Goal: Task Accomplishment & Management: Manage account settings

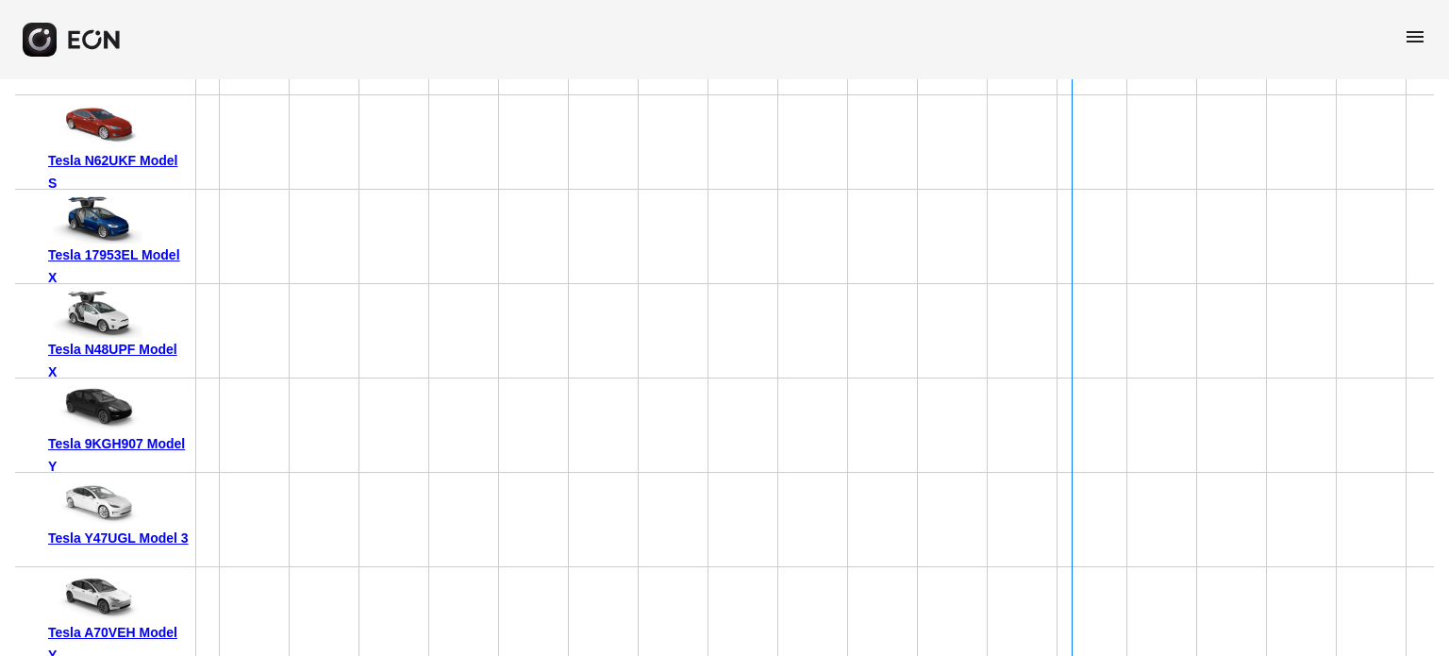
scroll to position [12732, 0]
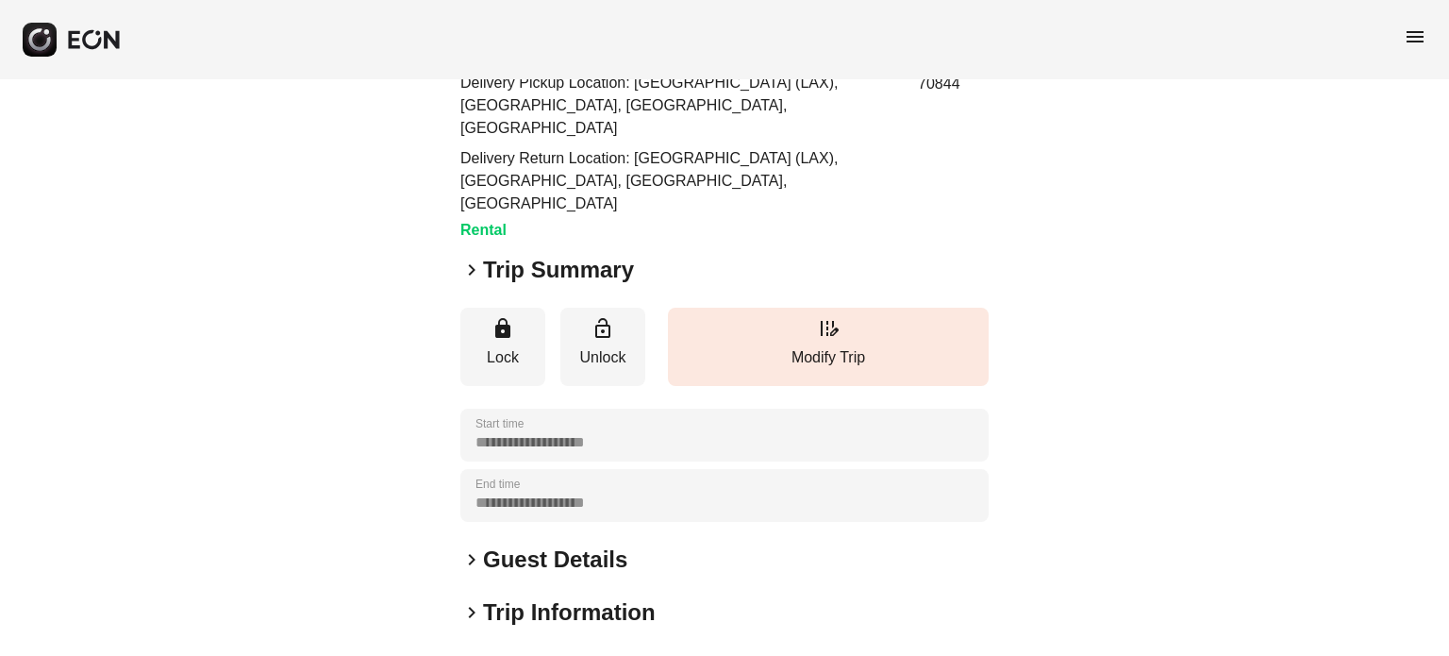
scroll to position [359, 0]
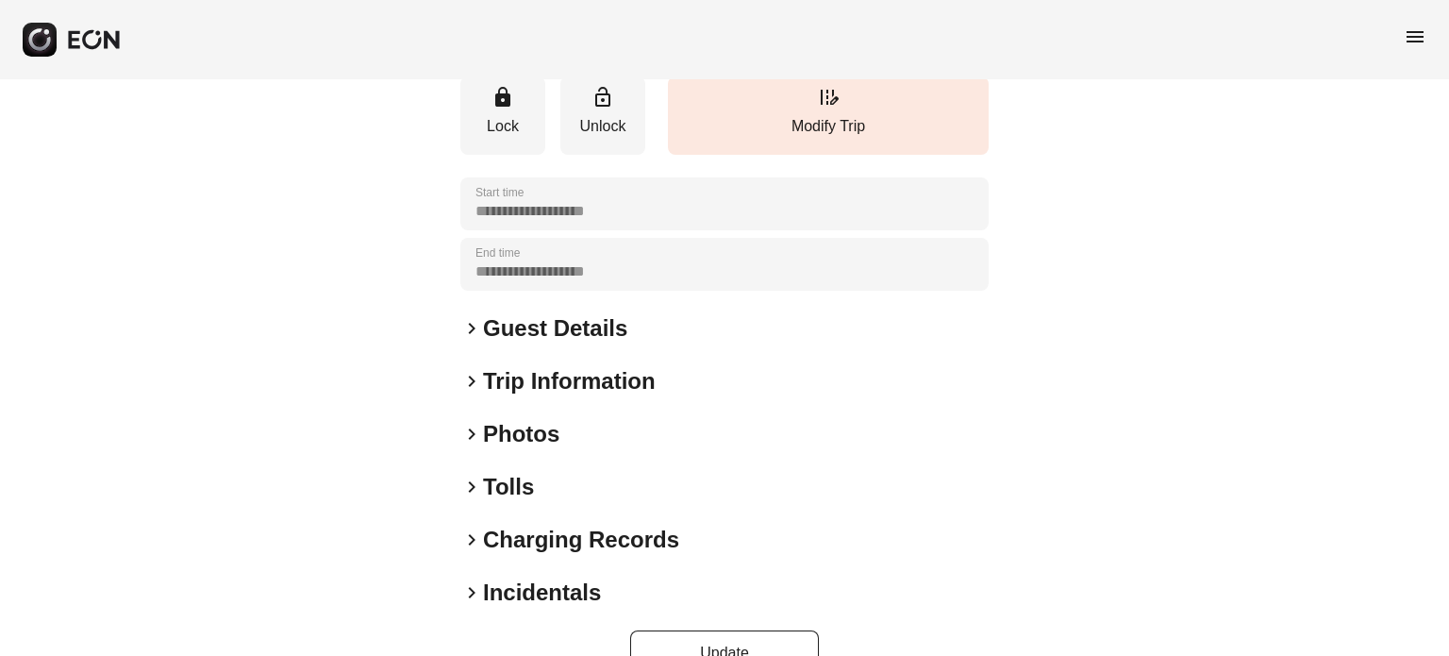
click at [471, 419] on div "keyboard_arrow_right Photos" at bounding box center [724, 434] width 528 height 30
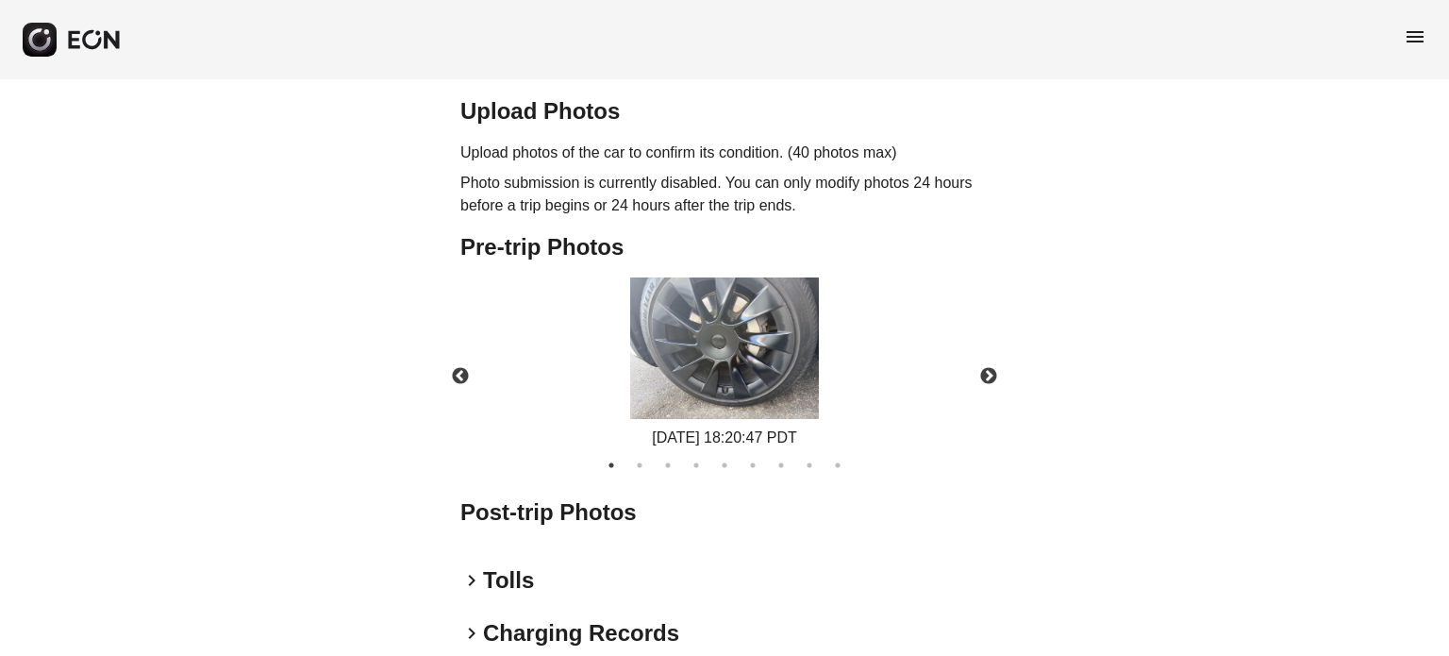
scroll to position [829, 0]
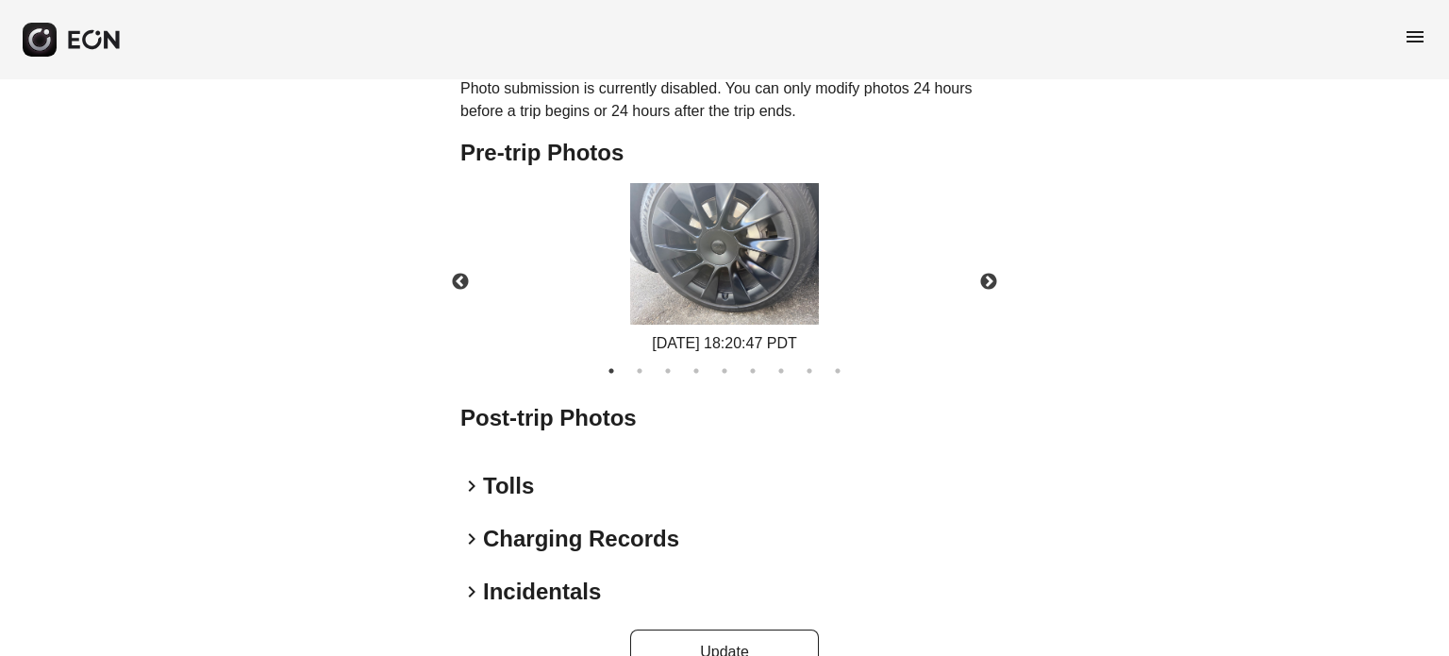
click at [702, 403] on h2 "Post-trip Photos" at bounding box center [724, 418] width 528 height 30
click at [696, 403] on div "Post-trip Photos" at bounding box center [724, 425] width 528 height 45
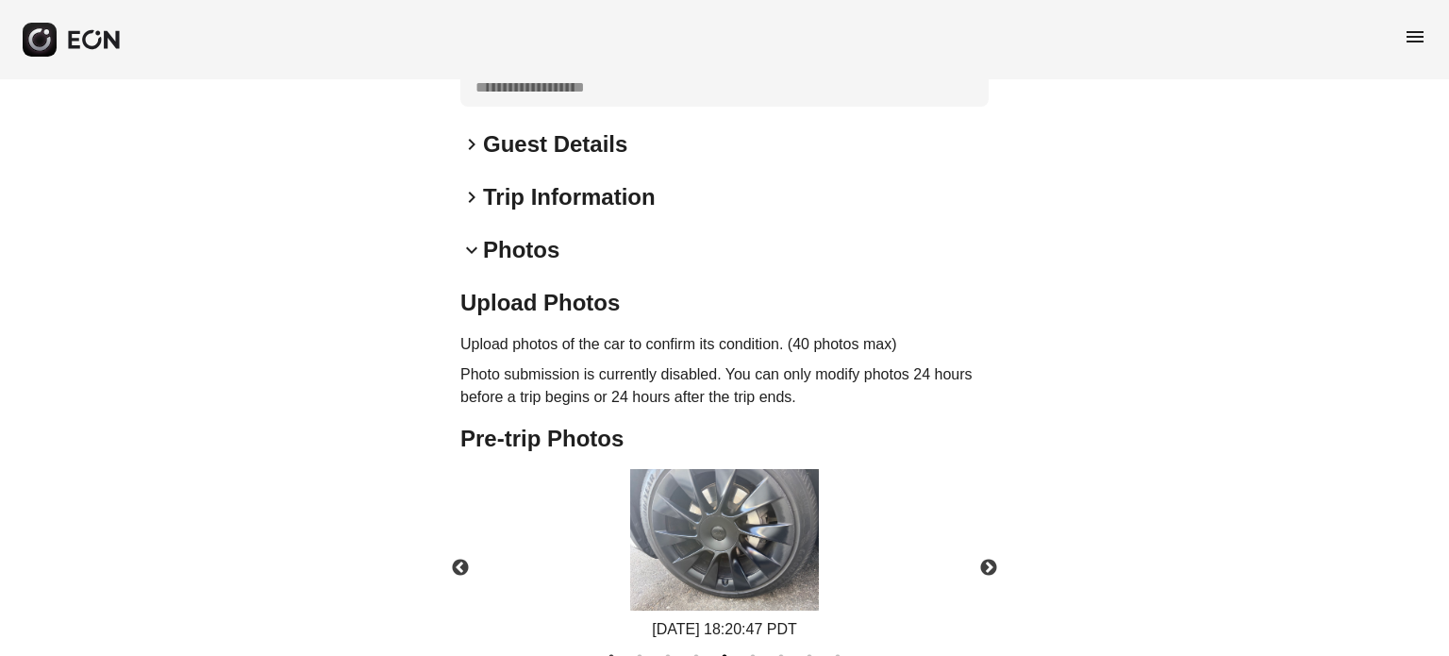
scroll to position [546, 0]
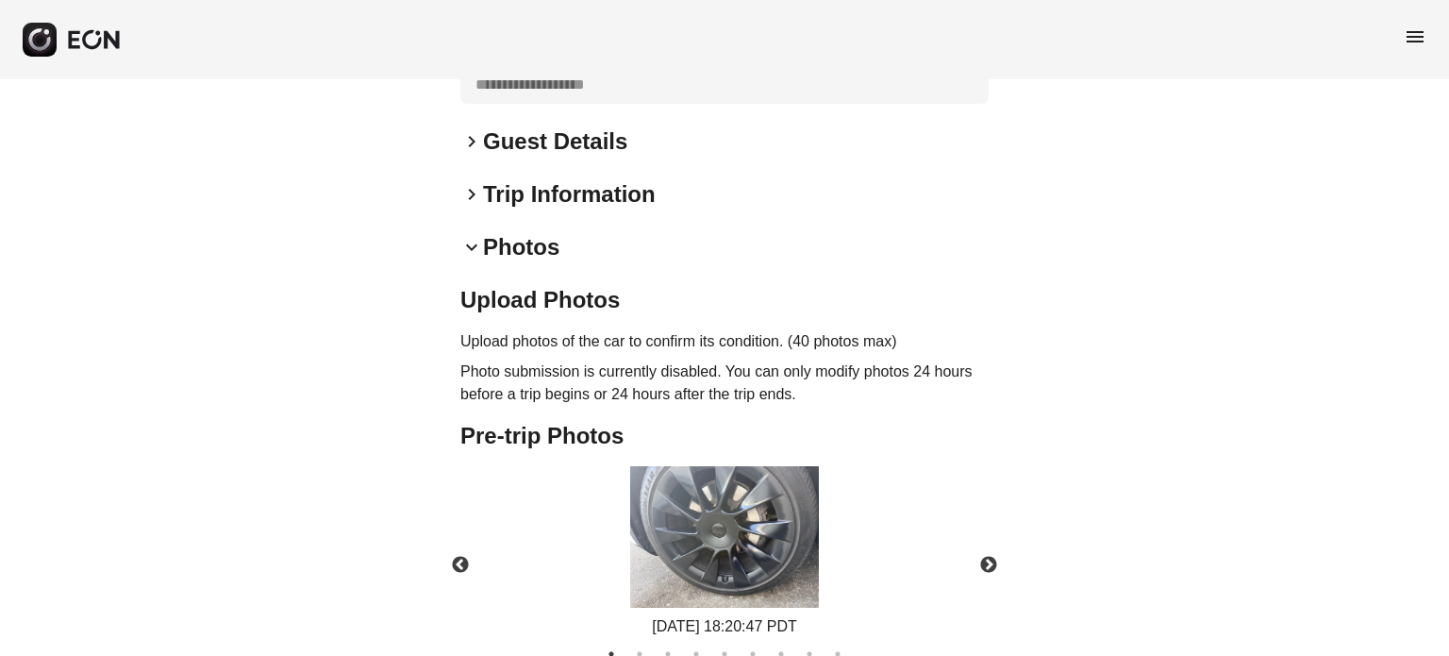
click at [603, 312] on div "Upload Photos Upload photos of the car to confirm its condition. (40 photos max…" at bounding box center [724, 349] width 528 height 128
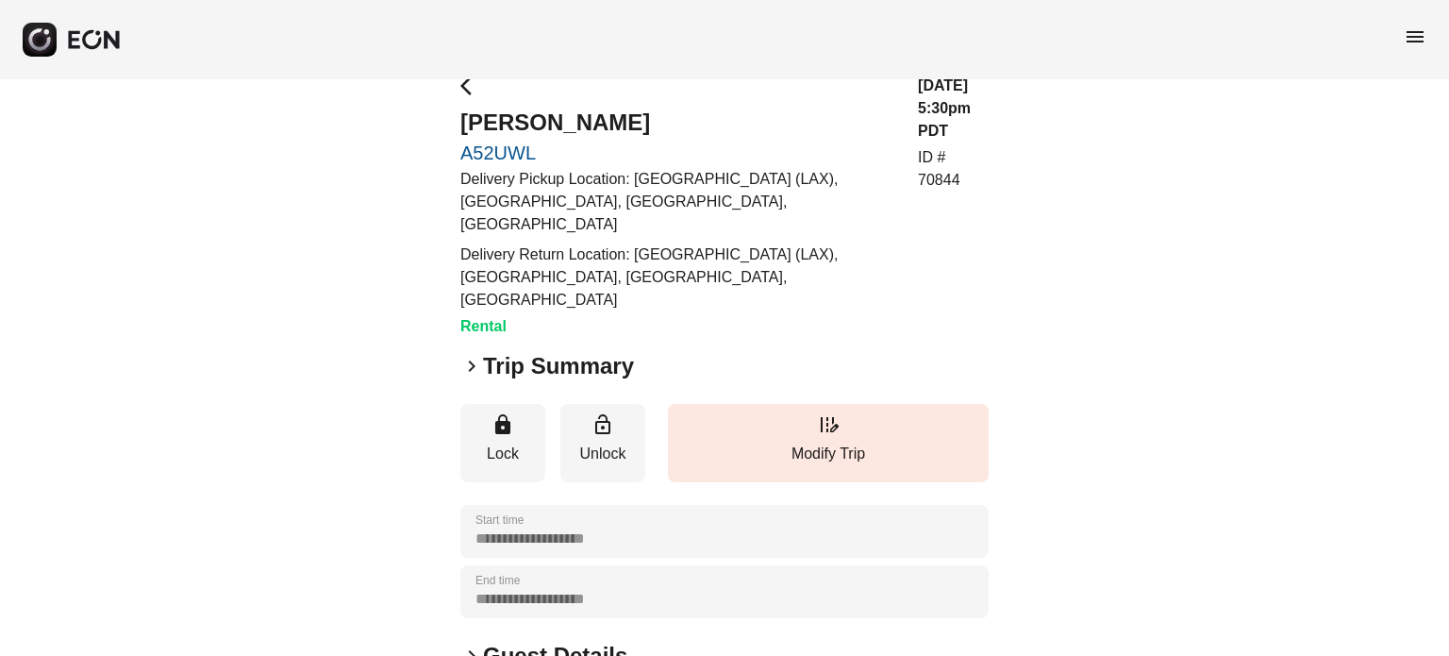
scroll to position [0, 0]
